Goal: Transaction & Acquisition: Purchase product/service

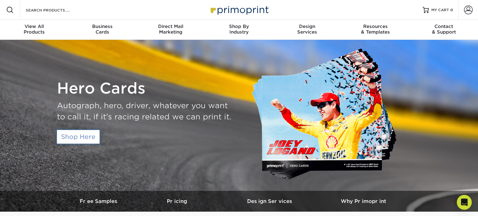
click at [96, 134] on link "Shop Here" at bounding box center [78, 137] width 43 height 14
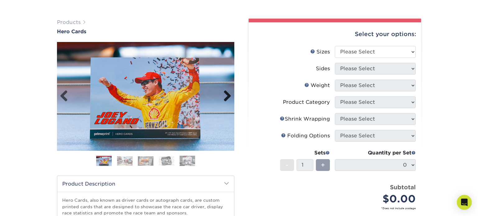
scroll to position [34, 0]
click at [348, 53] on select "Please Select 1.5" x 7" 4" x 6" 5" x 7" 6" x 8" 6" x 8.5" 6" x 9" 7" x 8.5" 7.5…" at bounding box center [375, 52] width 81 height 12
select select "1.50x7.00"
click at [335, 46] on select "Please Select 1.5" x 7" 4" x 6" 5" x 7" 6" x 8" 6" x 8.5" 6" x 9" 7" x 8.5" 7.5…" at bounding box center [375, 52] width 81 height 12
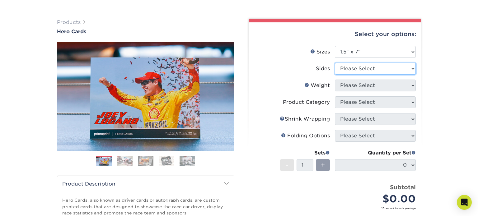
click at [354, 68] on select "Please Select Print Both Sides Print Front Only" at bounding box center [375, 69] width 81 height 12
click at [335, 63] on select "Please Select Print Both Sides Print Front Only" at bounding box center [375, 69] width 81 height 12
click at [353, 72] on select "Please Select Print Both Sides Print Front Only" at bounding box center [375, 69] width 81 height 12
select select "13abbda7-1d64-4f25-8bb2-c179b224825d"
click at [335, 63] on select "Please Select Print Both Sides Print Front Only" at bounding box center [375, 69] width 81 height 12
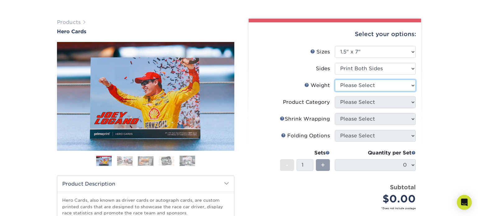
click at [359, 87] on select "Please Select 16PT 14PT" at bounding box center [375, 86] width 81 height 12
select select "16PT"
click at [335, 80] on select "Please Select 16PT 14PT" at bounding box center [375, 86] width 81 height 12
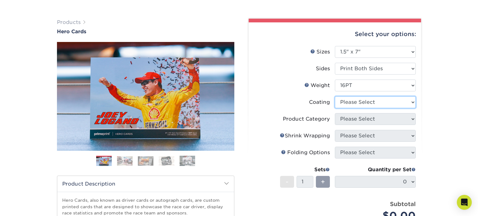
click at [357, 103] on select at bounding box center [375, 102] width 81 height 12
select select "ae367451-b2b8-45df-a344-0f05b6a12993"
click at [335, 96] on select at bounding box center [375, 102] width 81 height 12
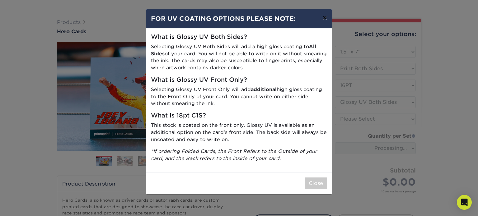
click at [325, 16] on button "×" at bounding box center [324, 17] width 14 height 17
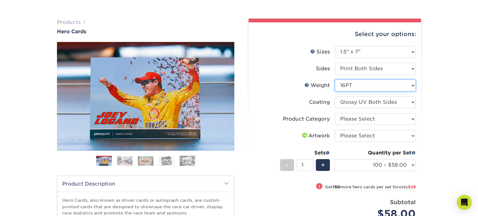
click at [373, 85] on select "Please Select 16PT 14PT" at bounding box center [375, 86] width 81 height 12
click at [319, 125] on li "Product Category Please Select Postcards" at bounding box center [335, 121] width 162 height 17
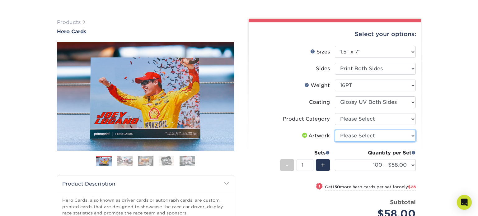
click at [341, 133] on select "Please Select I will upload files I need a design - $150" at bounding box center [375, 136] width 81 height 12
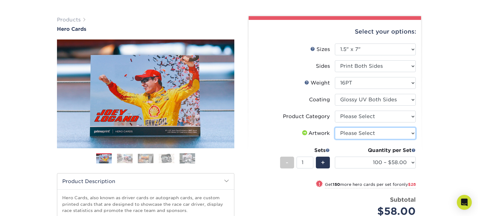
click at [348, 133] on select "Please Select I will upload files I need a design - $150" at bounding box center [375, 133] width 81 height 12
click at [441, 149] on div "Products Hero Cards Previous Next ," at bounding box center [239, 170] width 478 height 332
